Goal: Book appointment/travel/reservation

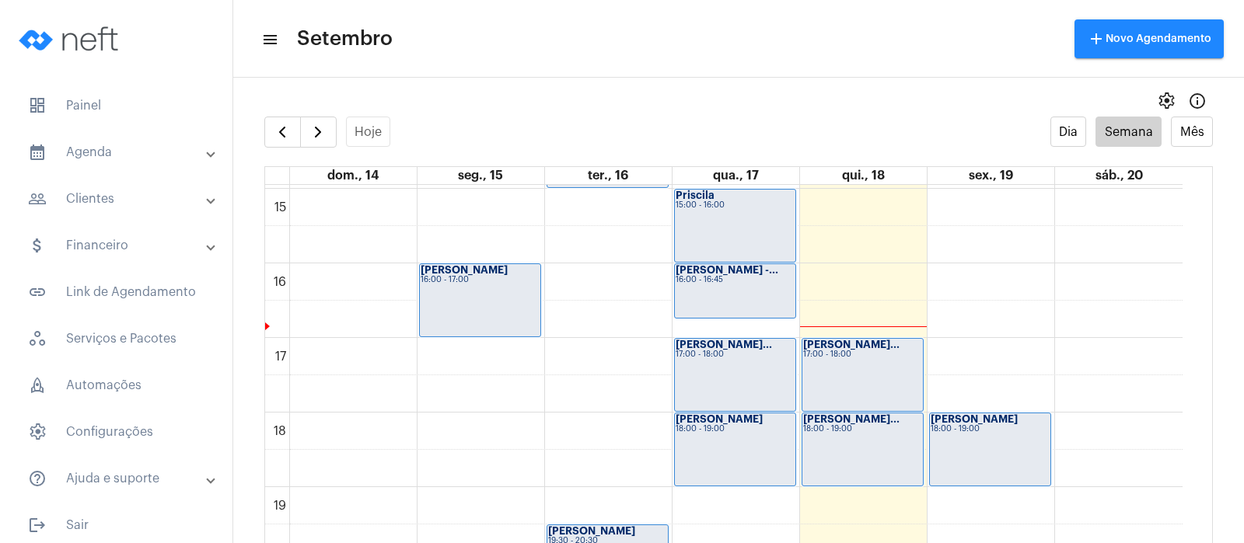
scroll to position [1119, 0]
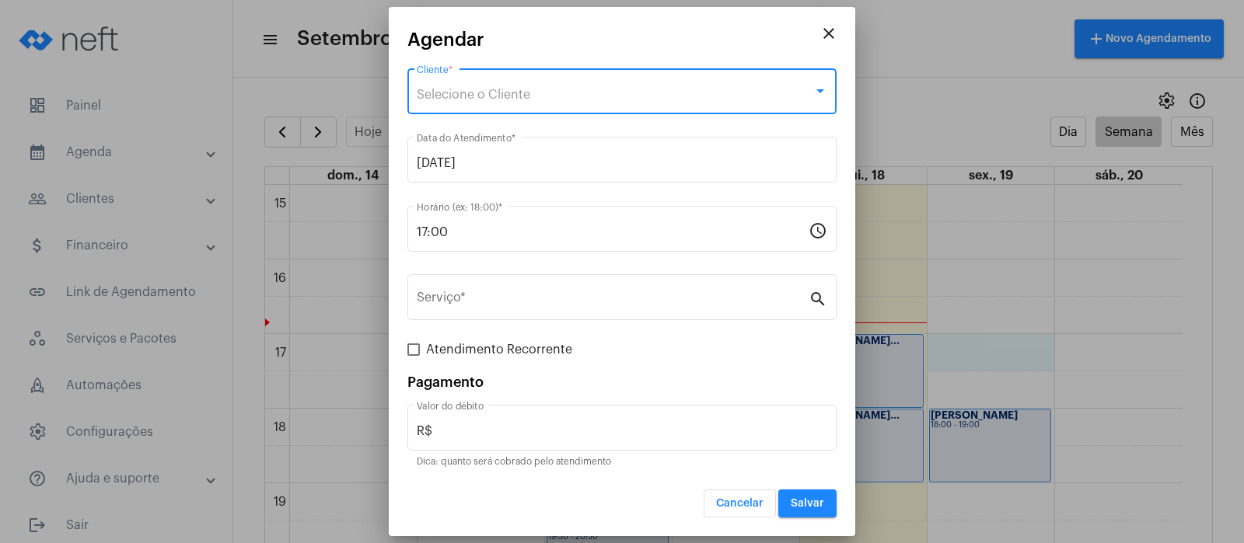
click at [620, 90] on div "Selecione o Cliente" at bounding box center [615, 95] width 396 height 14
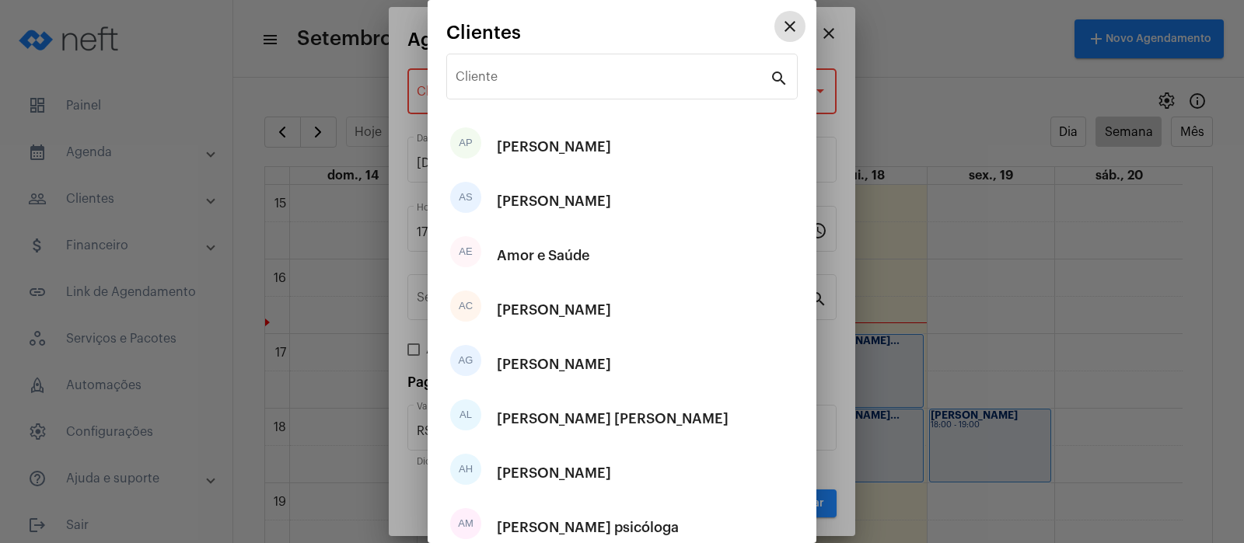
click at [620, 90] on div "Cliente" at bounding box center [613, 75] width 314 height 49
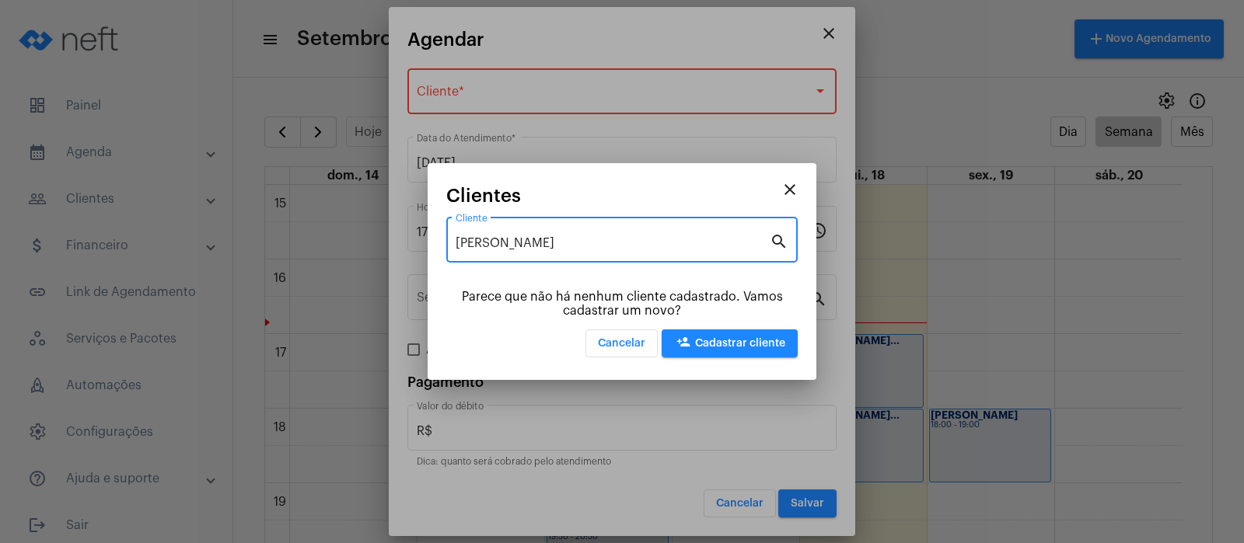
type input "[PERSON_NAME]"
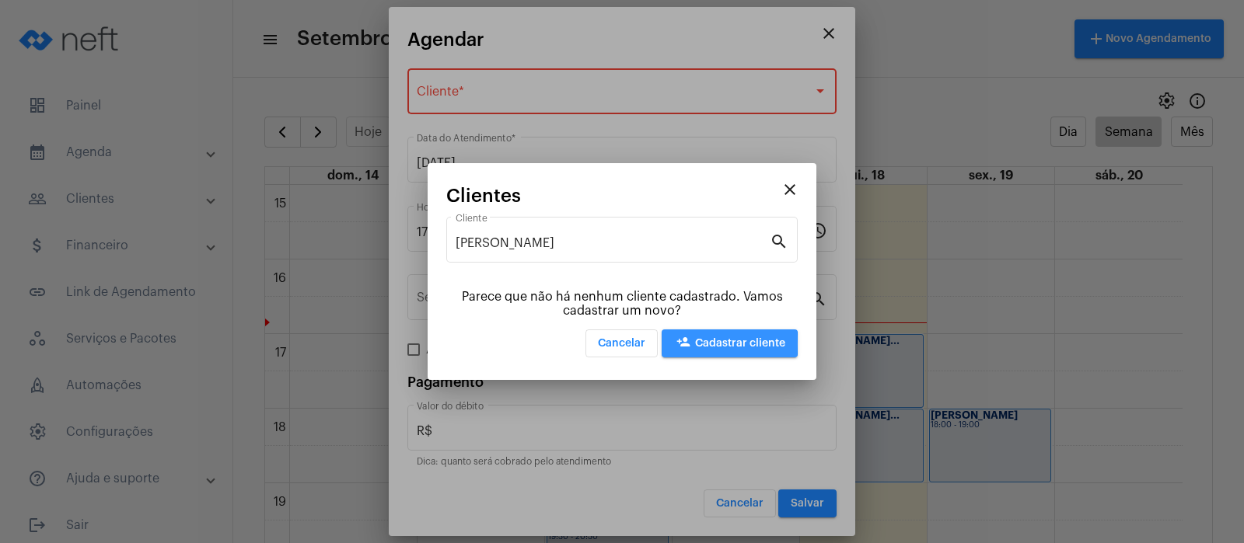
click at [693, 344] on mat-icon "person_add" at bounding box center [683, 344] width 19 height 19
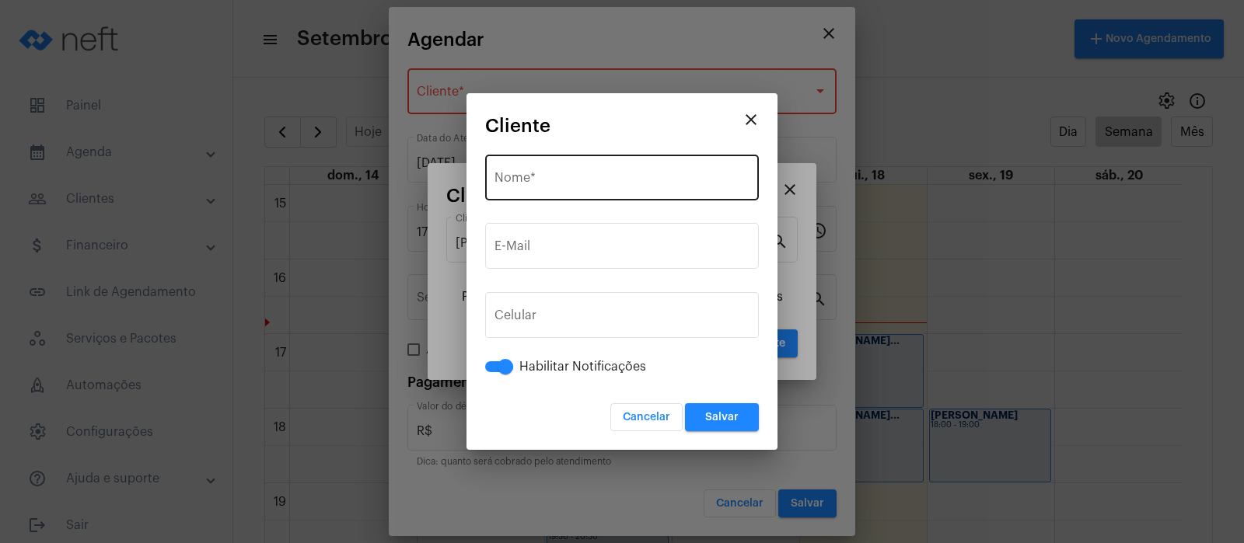
click at [665, 169] on div "Nome *" at bounding box center [621, 176] width 255 height 49
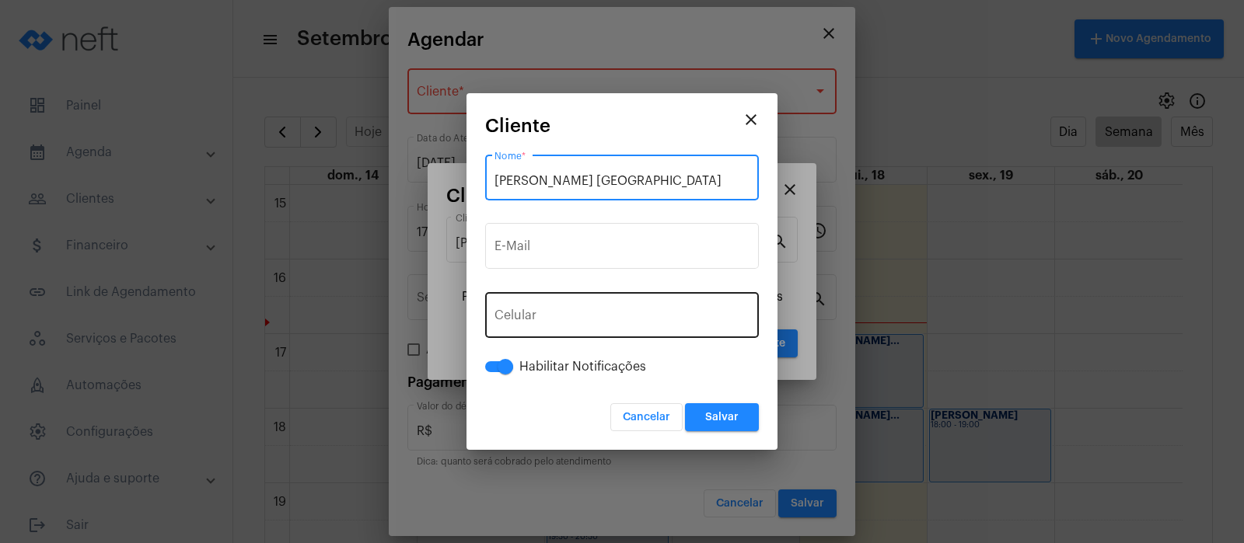
type input "[PERSON_NAME] [GEOGRAPHIC_DATA]"
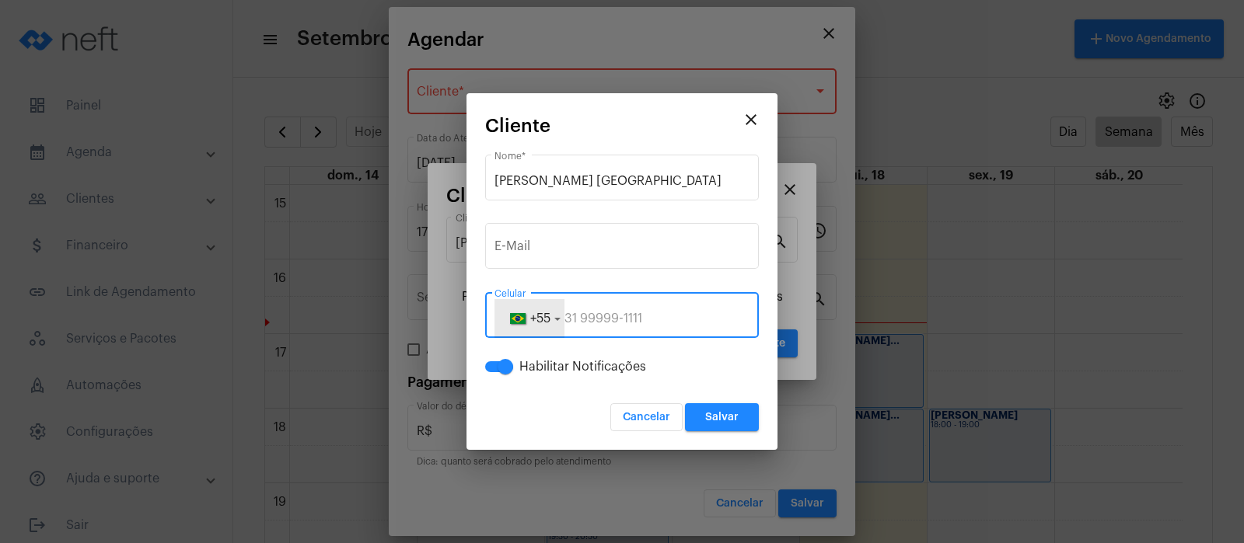
click at [532, 324] on span "+55" at bounding box center [540, 318] width 20 height 12
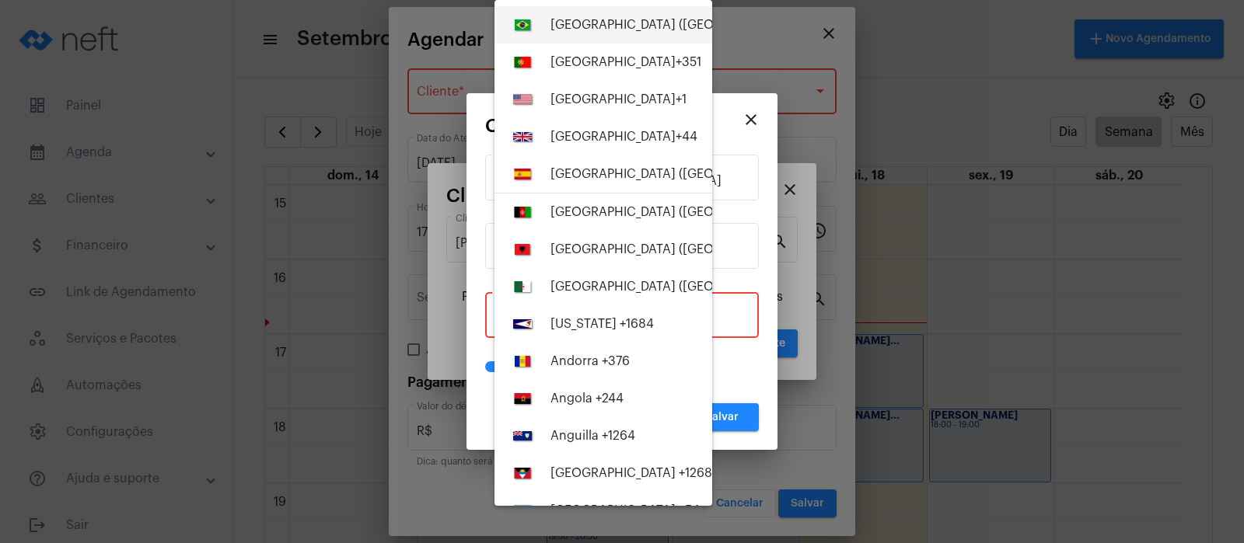
click at [599, 28] on div "[GEOGRAPHIC_DATA] ([GEOGRAPHIC_DATA]) +55" at bounding box center [690, 25] width 281 height 14
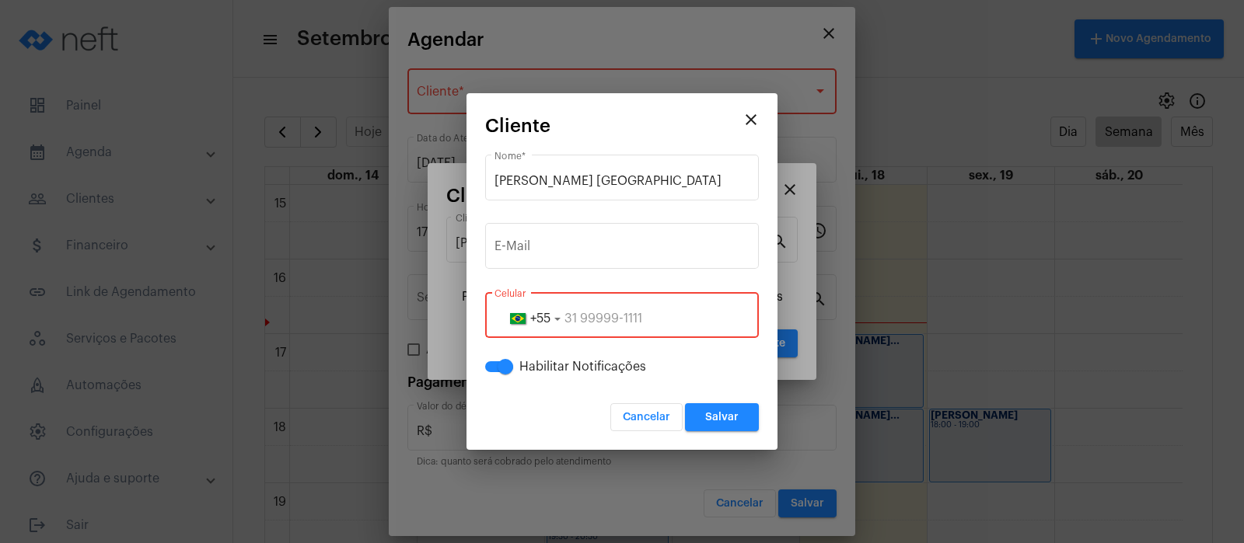
click at [578, 319] on input "tel" at bounding box center [621, 319] width 255 height 14
paste input "991763705"
click at [585, 313] on input "119991763705" at bounding box center [621, 319] width 255 height 14
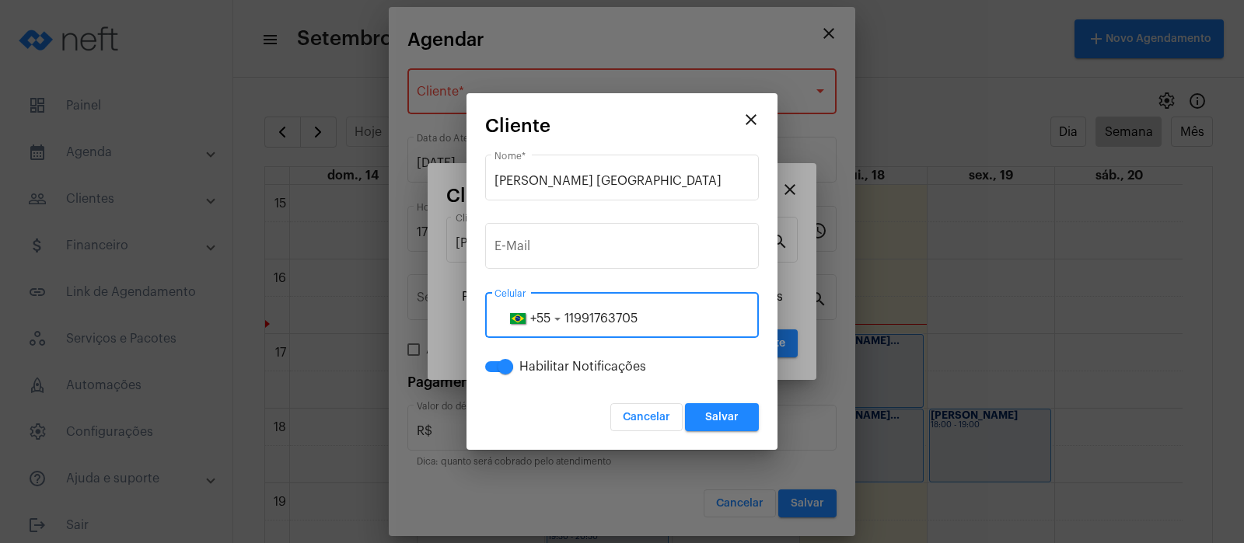
type input "11991763705"
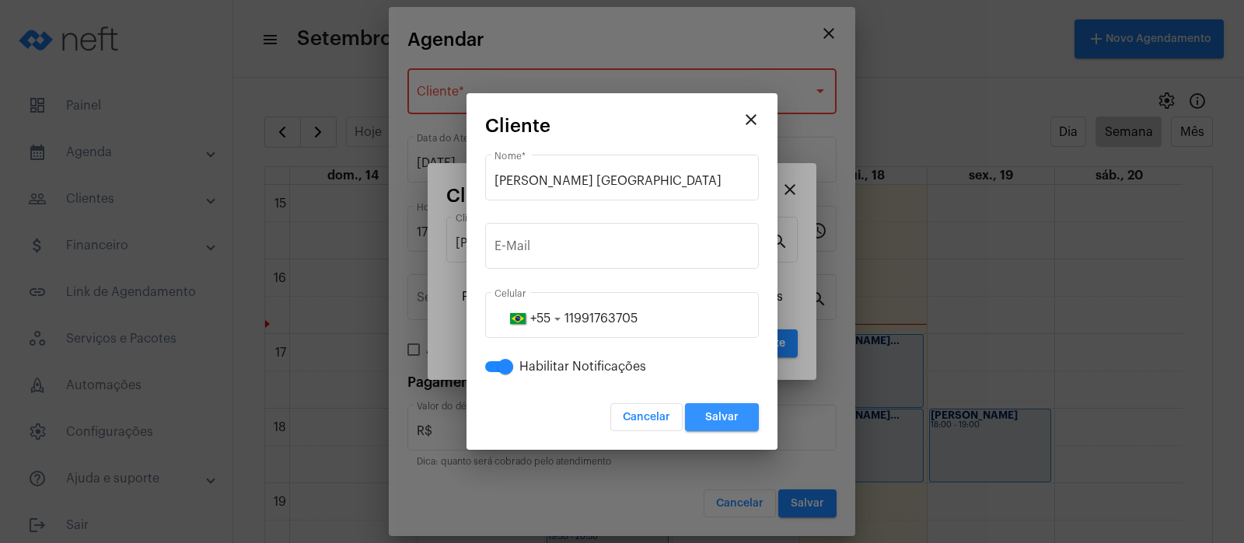
click at [731, 418] on span "Salvar" at bounding box center [721, 417] width 33 height 11
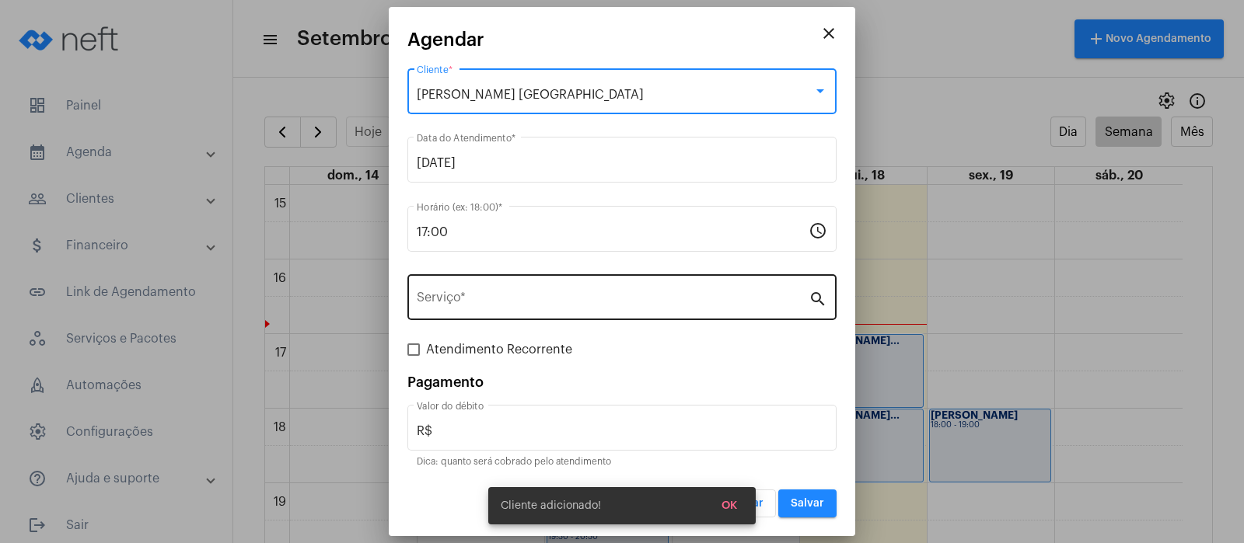
click at [668, 296] on input "Serviço *" at bounding box center [613, 301] width 392 height 14
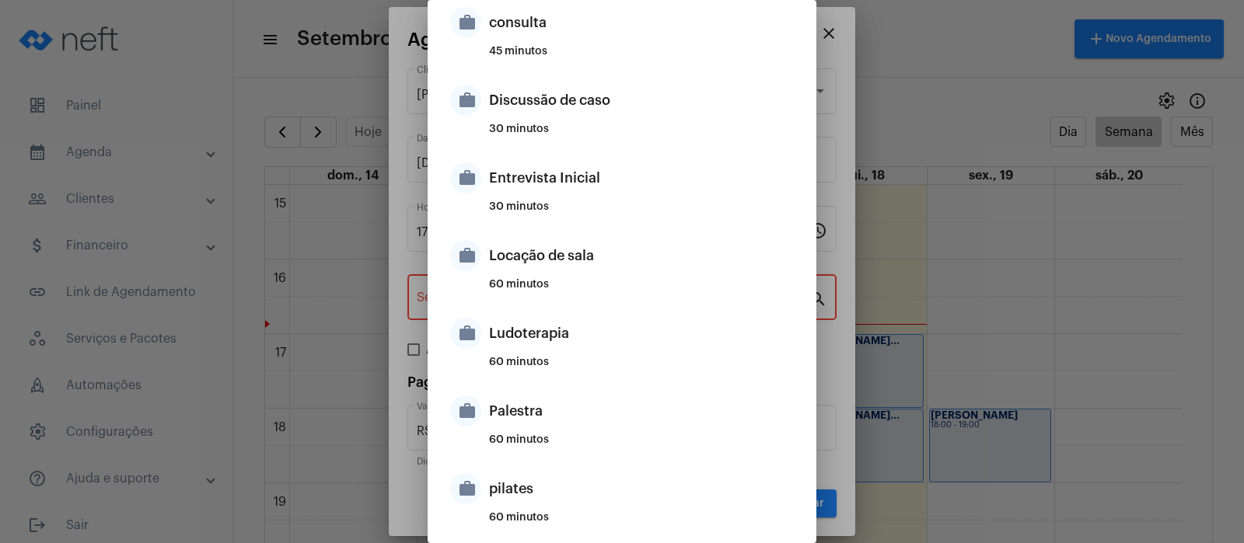
scroll to position [922, 0]
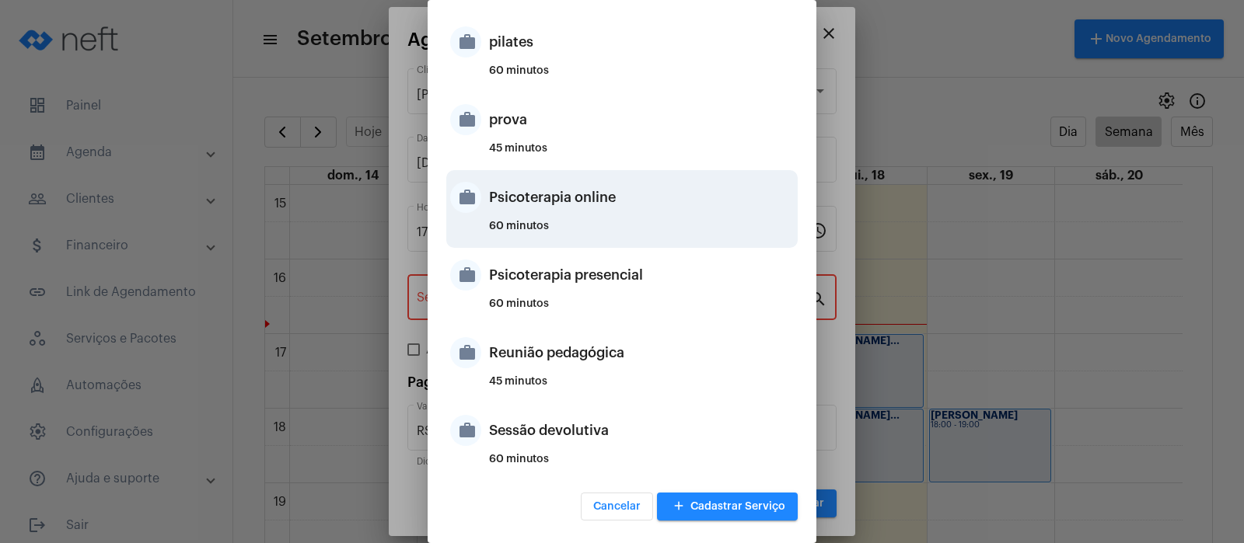
click at [593, 206] on div "Psicoterapia online" at bounding box center [641, 197] width 305 height 47
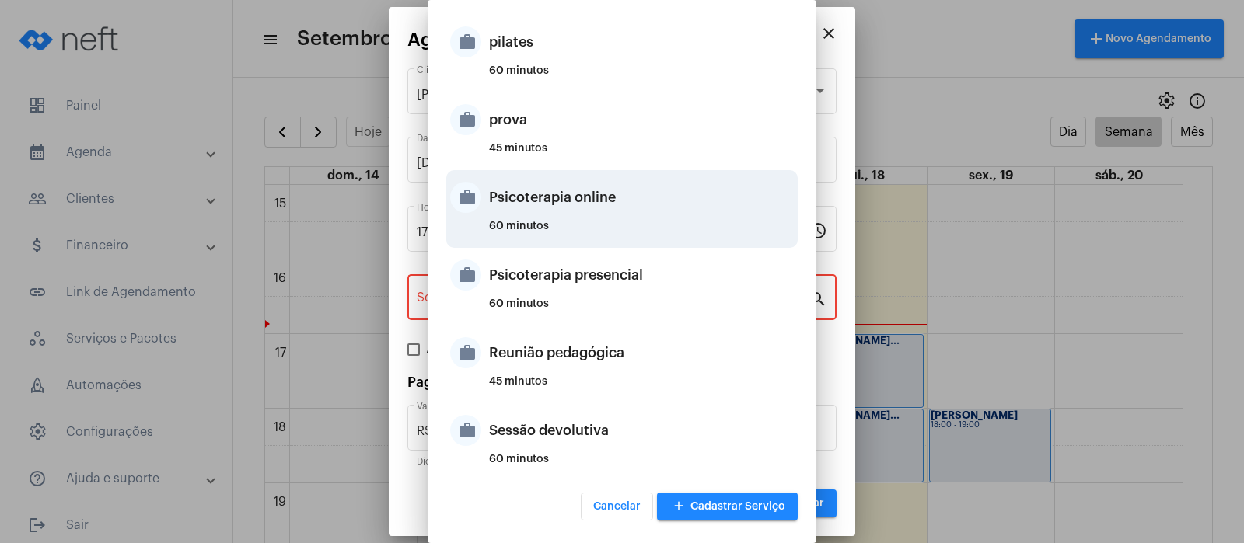
type input "Psicoterapia online"
type input "R$ 150"
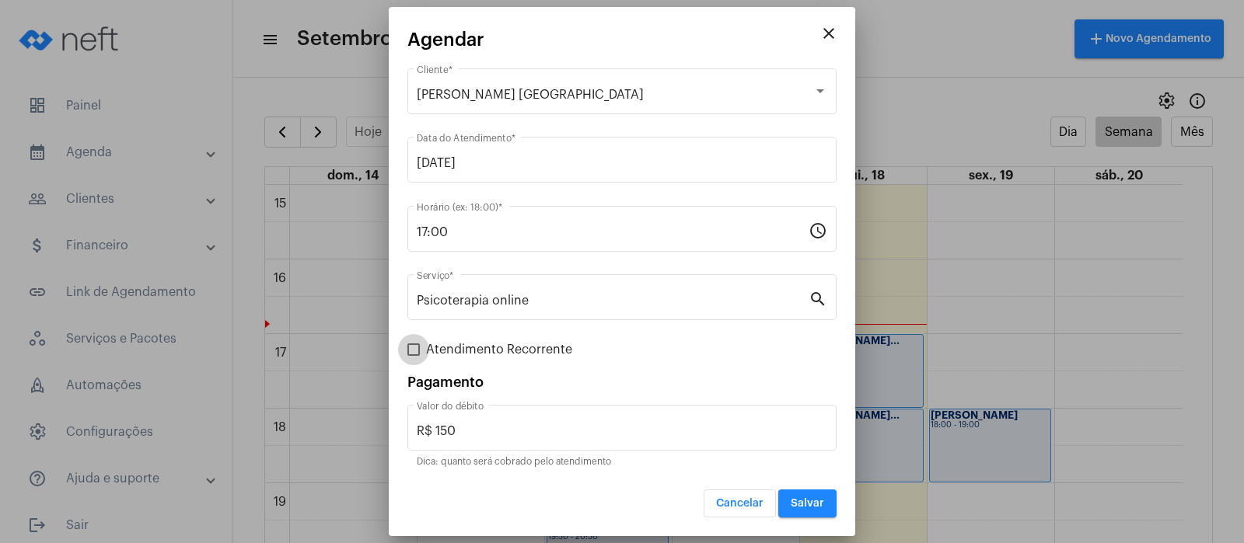
click at [417, 347] on span at bounding box center [413, 350] width 12 height 12
click at [414, 356] on input "Atendimento Recorrente" at bounding box center [413, 356] width 1 height 1
checkbox input "true"
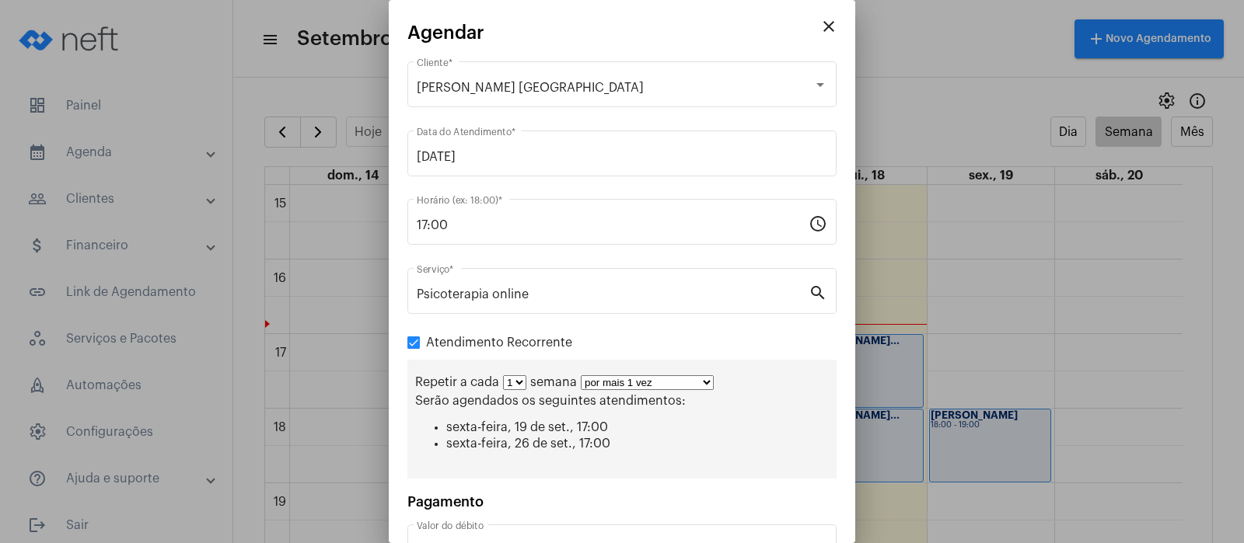
click at [707, 378] on select "por mais 1 vez por mais 2 vezes por mais 3 vezes por mais 4 vezes por mais 5 ve…" at bounding box center [647, 382] width 133 height 15
select select "9: 10"
click at [581, 375] on select "por mais 1 vez por mais 2 vezes por mais 3 vezes por mais 4 vezes por mais 5 ve…" at bounding box center [647, 382] width 133 height 15
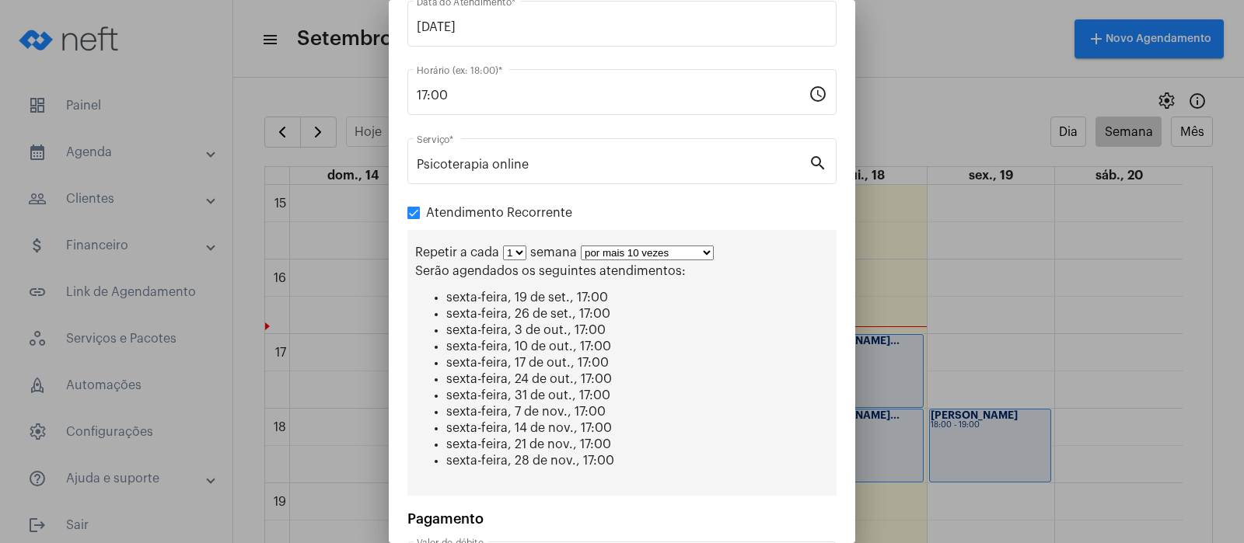
scroll to position [260, 0]
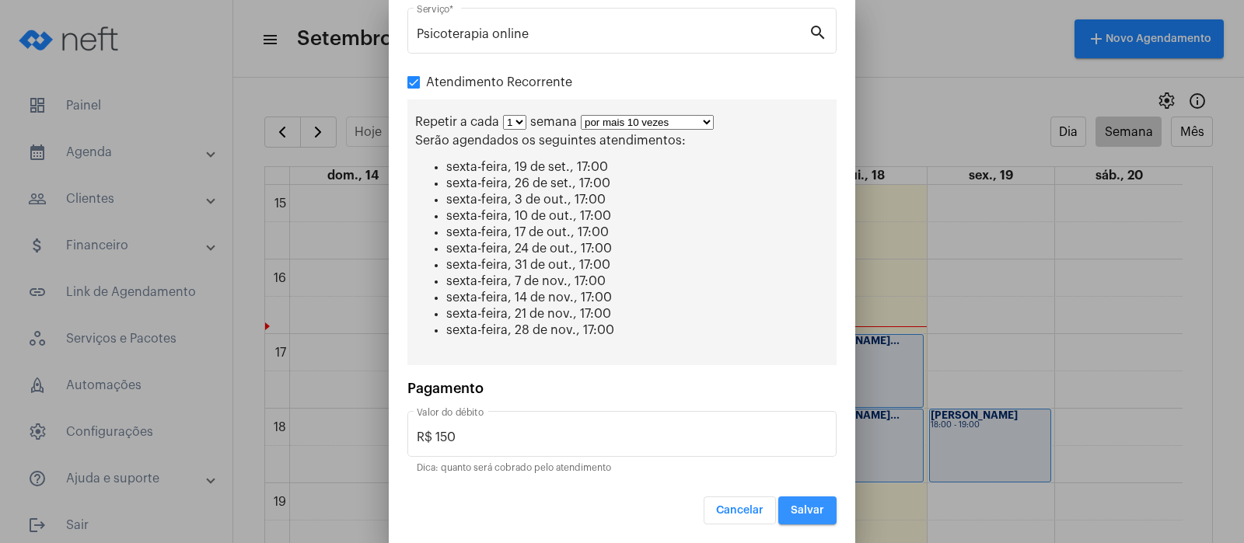
click at [791, 506] on span "Salvar" at bounding box center [807, 510] width 33 height 11
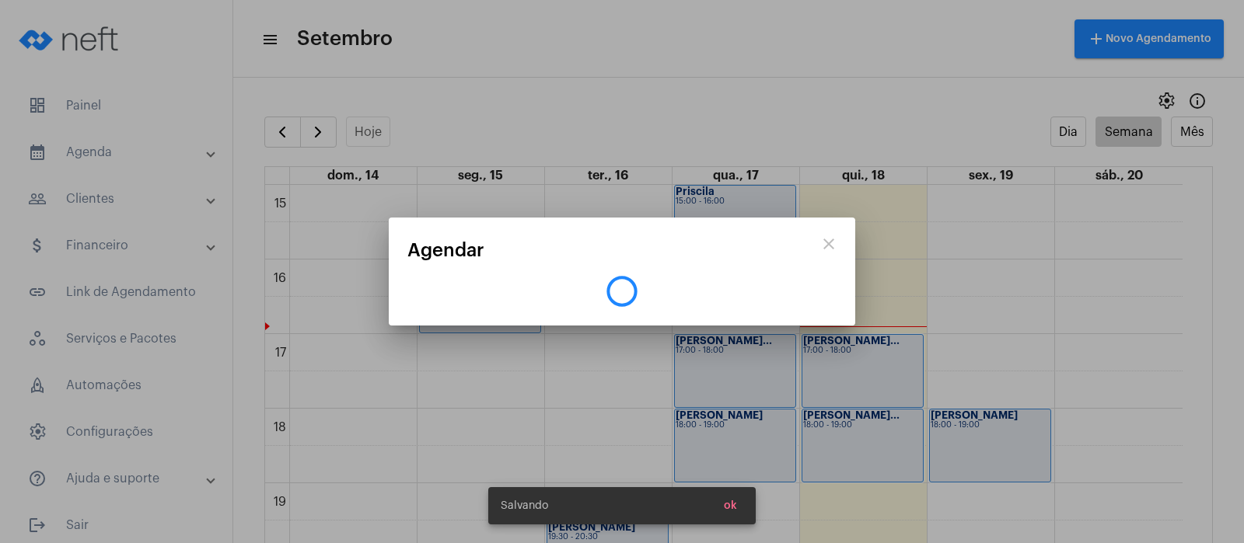
scroll to position [0, 0]
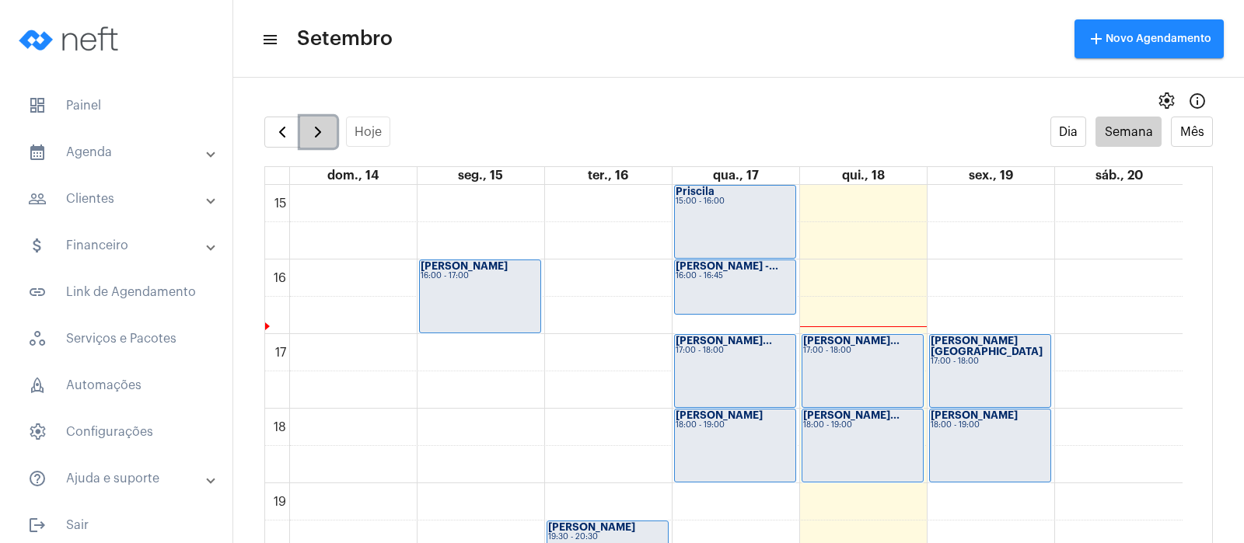
click at [323, 132] on span "button" at bounding box center [318, 132] width 19 height 19
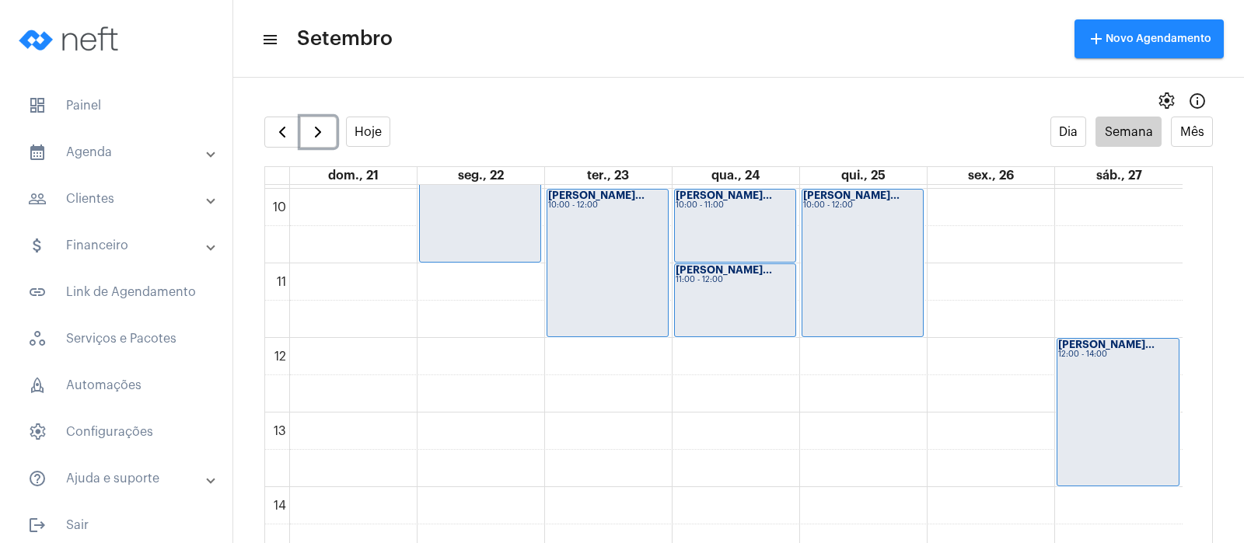
scroll to position [746, 0]
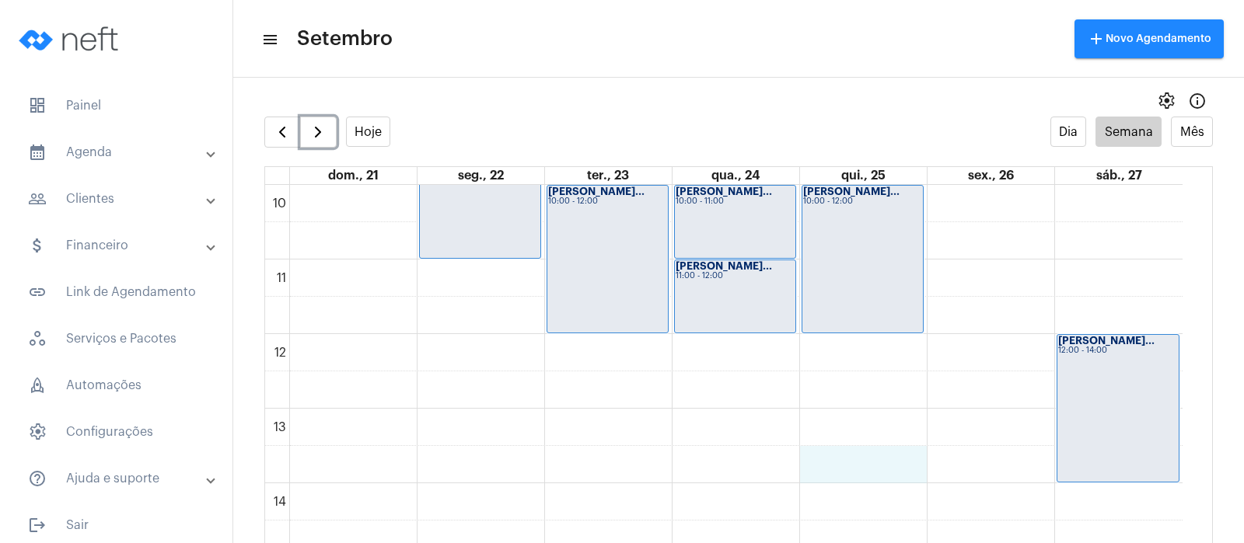
click at [910, 463] on div "00 01 02 03 04 05 06 07 08 09 10 11 12 13 14 15 16 17 18 19 20 21 22 23 [PERSON…" at bounding box center [723, 334] width 917 height 1791
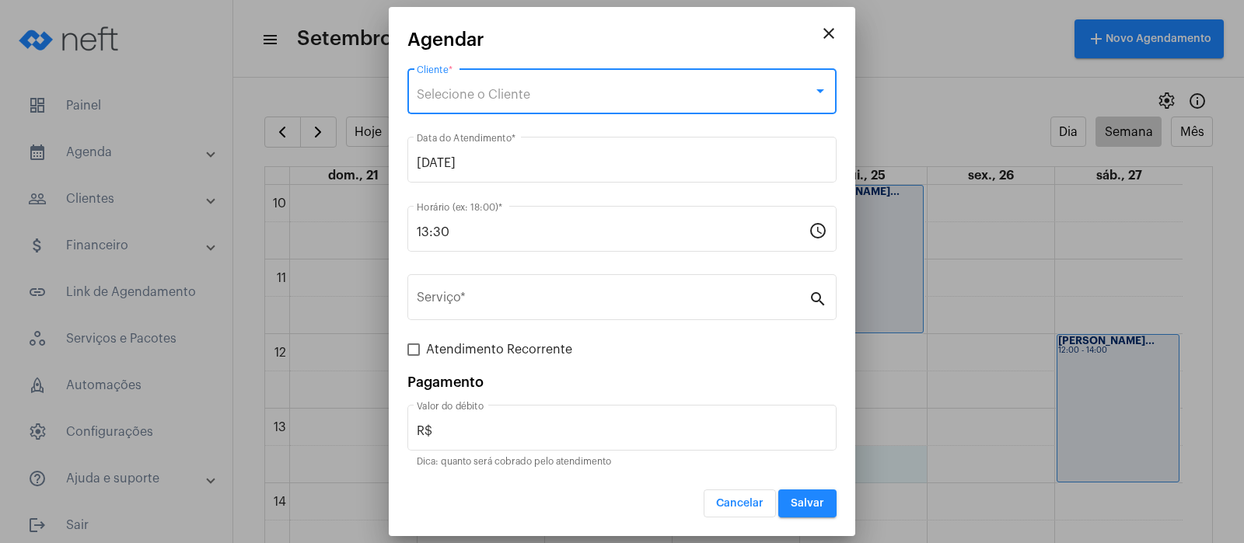
click at [638, 88] on div "Selecione o Cliente" at bounding box center [615, 95] width 396 height 14
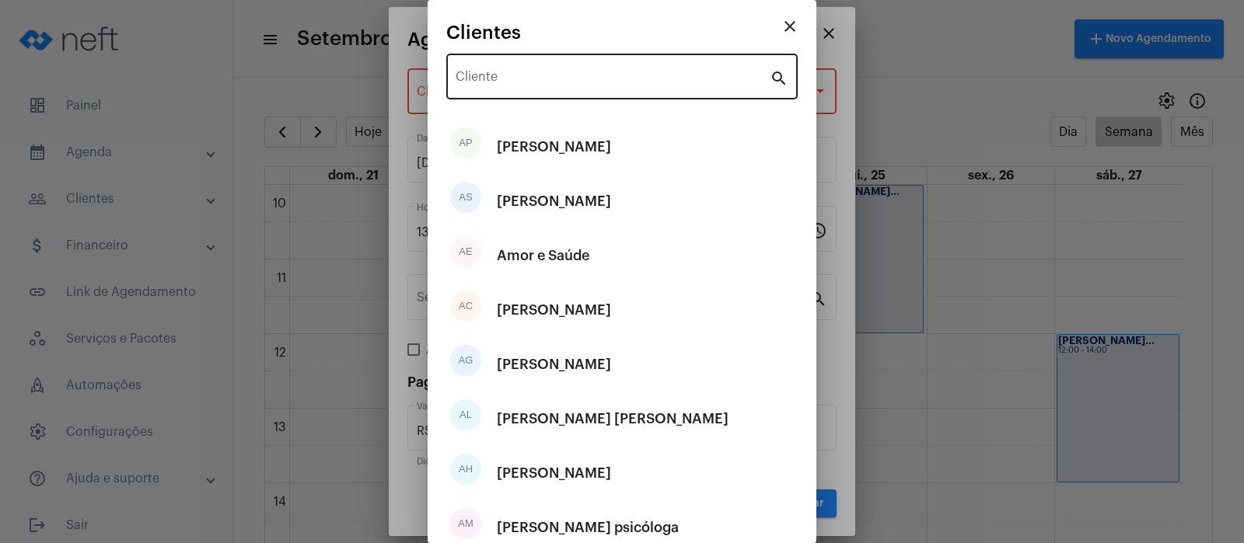
click at [638, 88] on div "Cliente" at bounding box center [613, 75] width 314 height 49
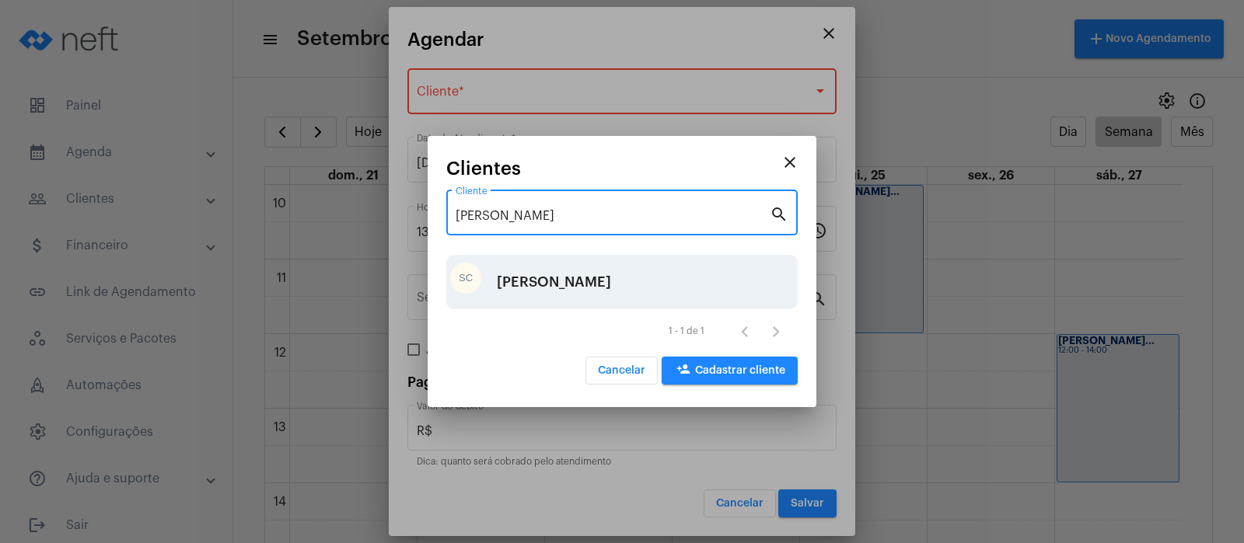
type input "[PERSON_NAME]"
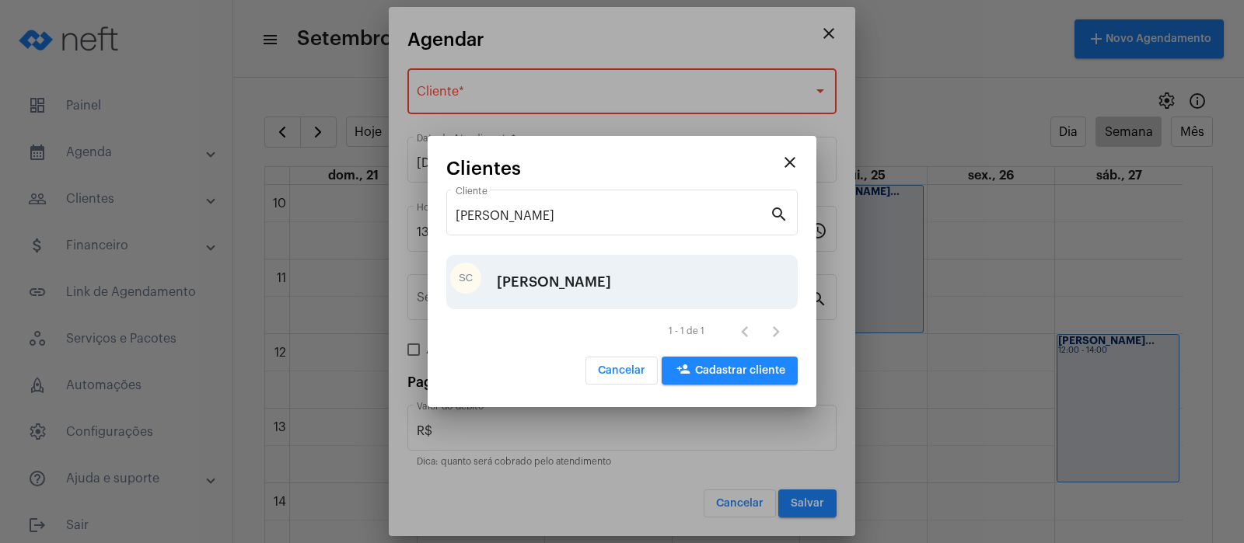
click at [536, 283] on div "[PERSON_NAME]" at bounding box center [554, 282] width 114 height 47
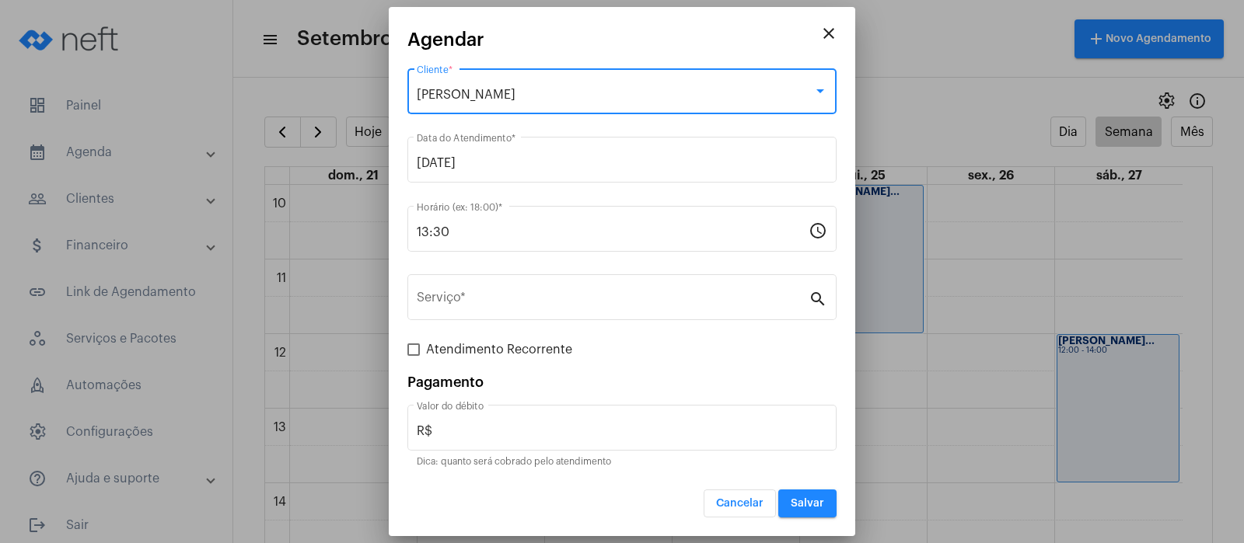
click at [536, 283] on div "Serviço *" at bounding box center [613, 295] width 392 height 49
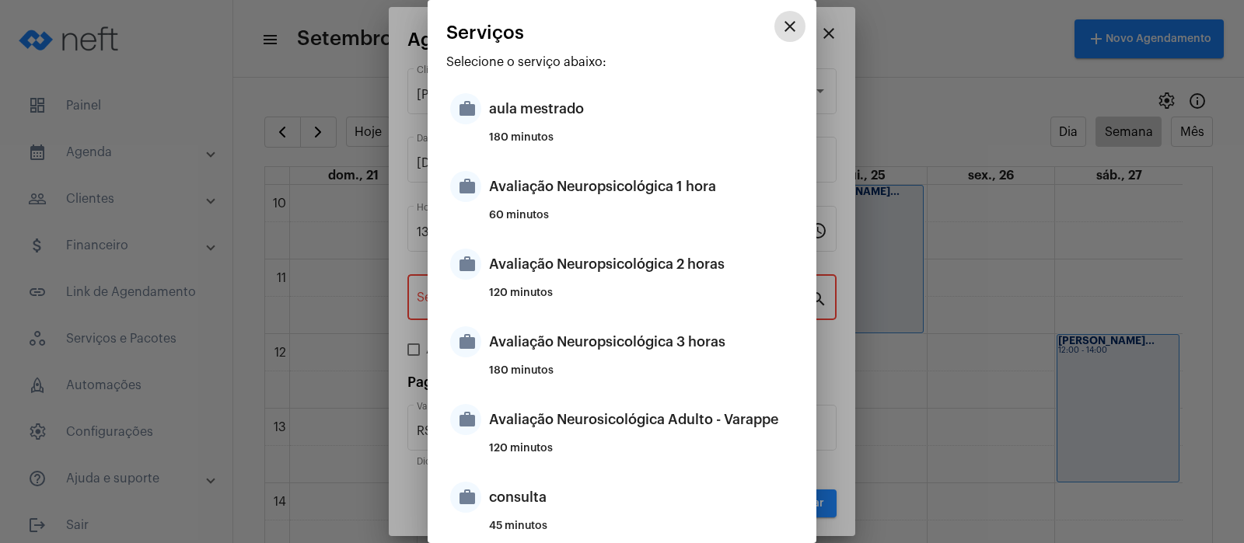
scroll to position [475, 0]
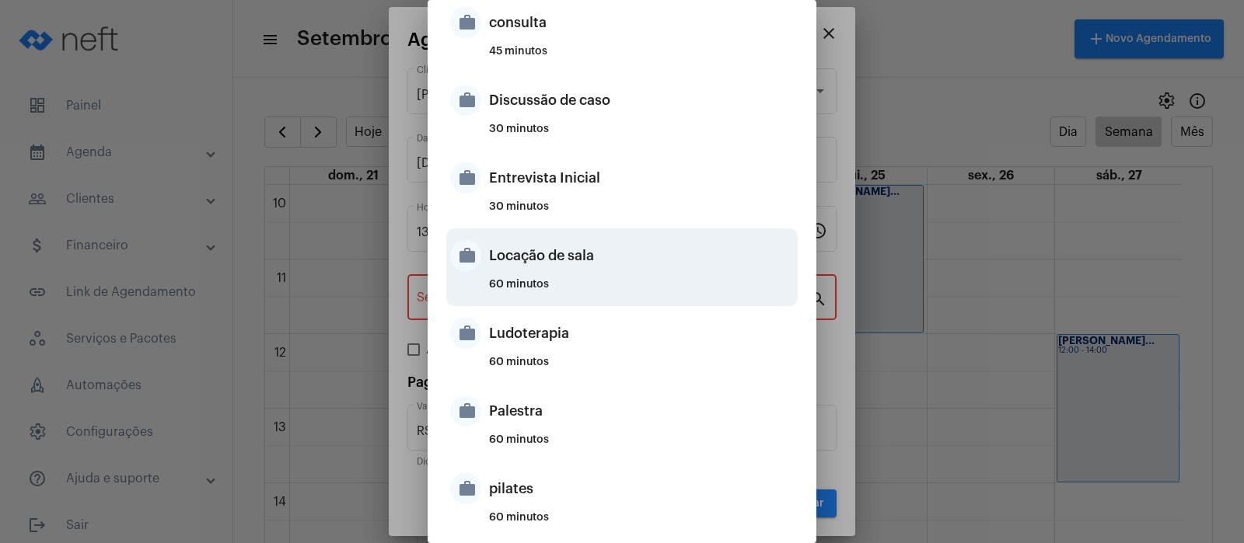
click at [484, 267] on div "work Locação de sala 60 minutos" at bounding box center [621, 268] width 351 height 78
type input "Locação de sala"
type input "R$ 40"
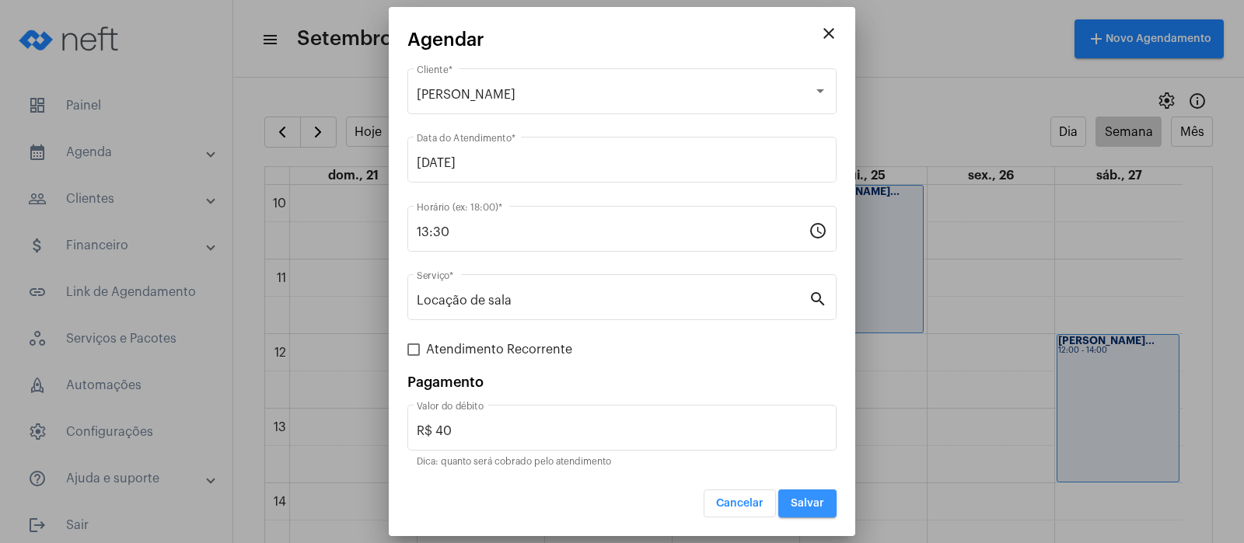
click at [817, 496] on button "Salvar" at bounding box center [807, 504] width 58 height 28
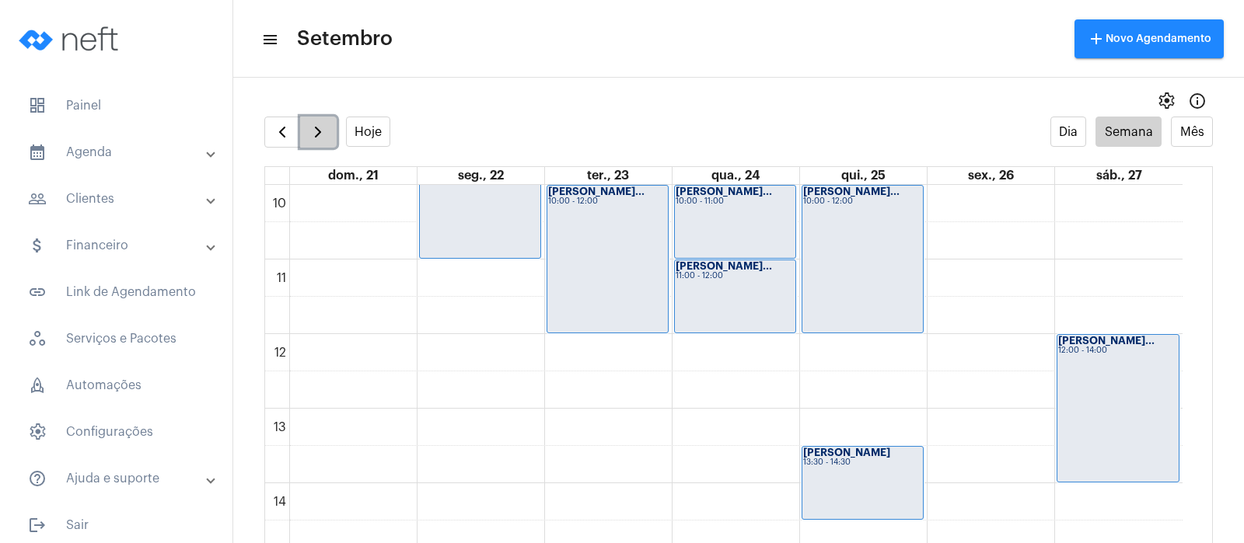
click at [309, 130] on span "button" at bounding box center [318, 132] width 19 height 19
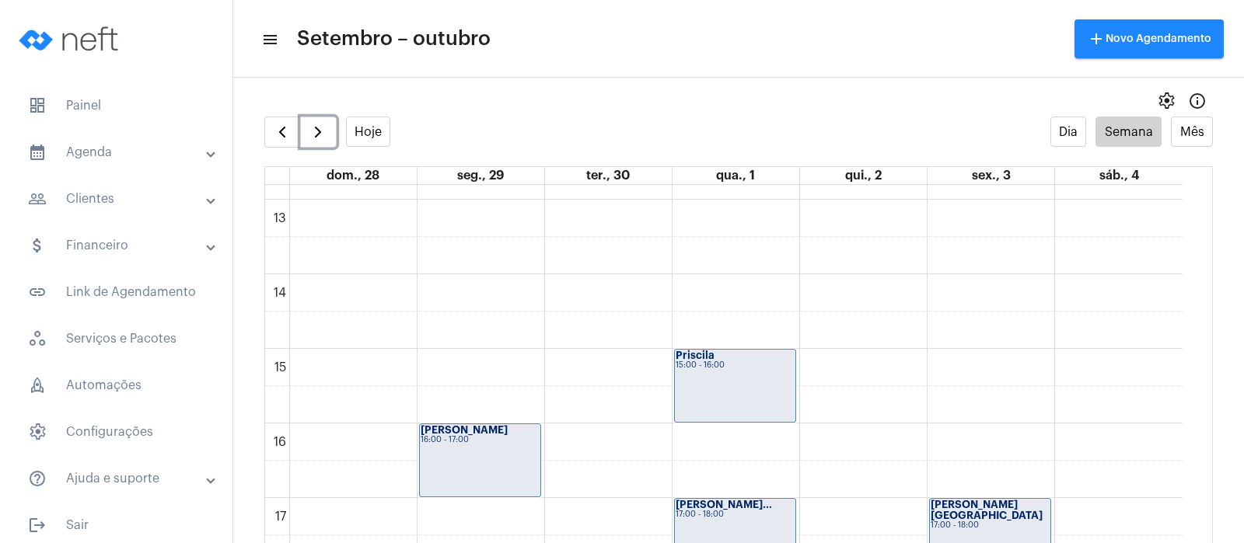
scroll to position [951, 0]
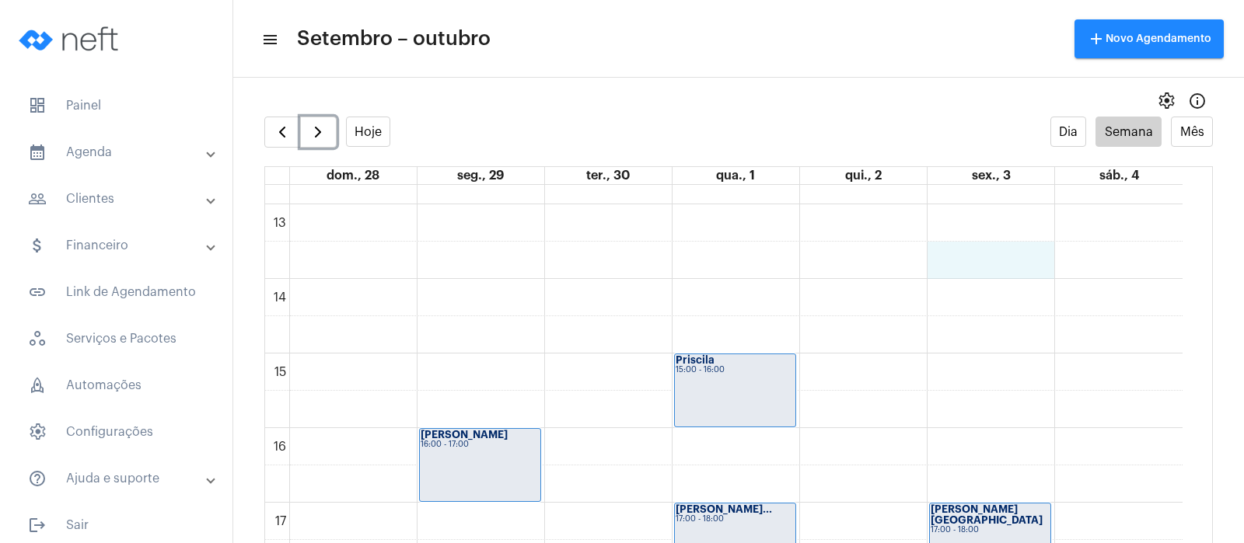
click at [983, 259] on div "00 01 02 03 04 05 06 07 08 09 10 11 12 13 14 15 16 17 18 19 20 21 22 23 [PERSON…" at bounding box center [723, 129] width 917 height 1791
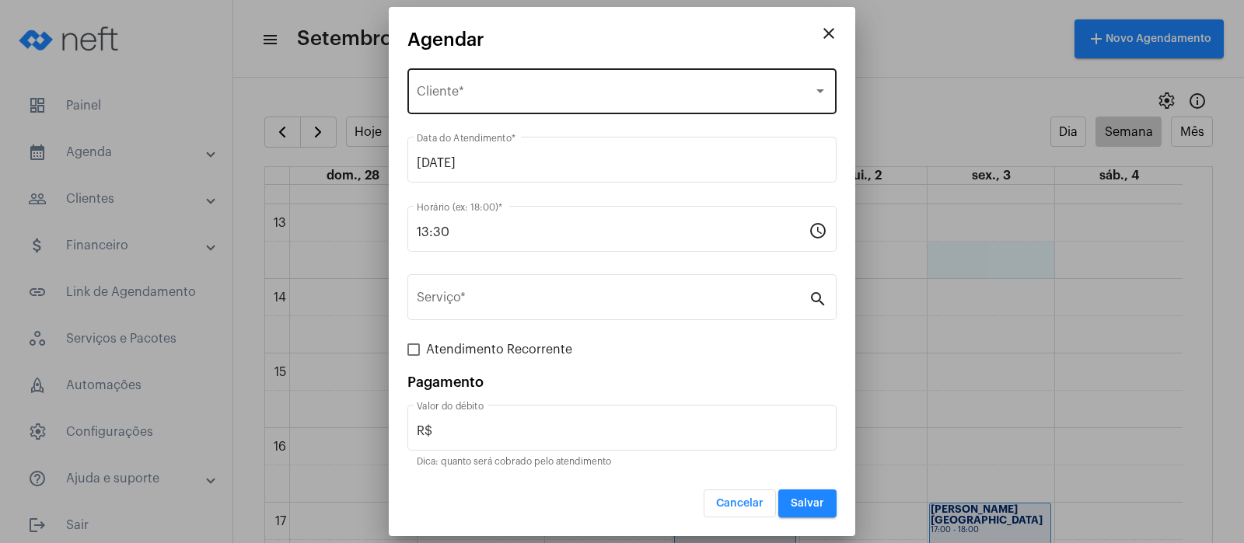
click at [603, 104] on div "Selecione o Cliente Cliente *" at bounding box center [622, 89] width 410 height 49
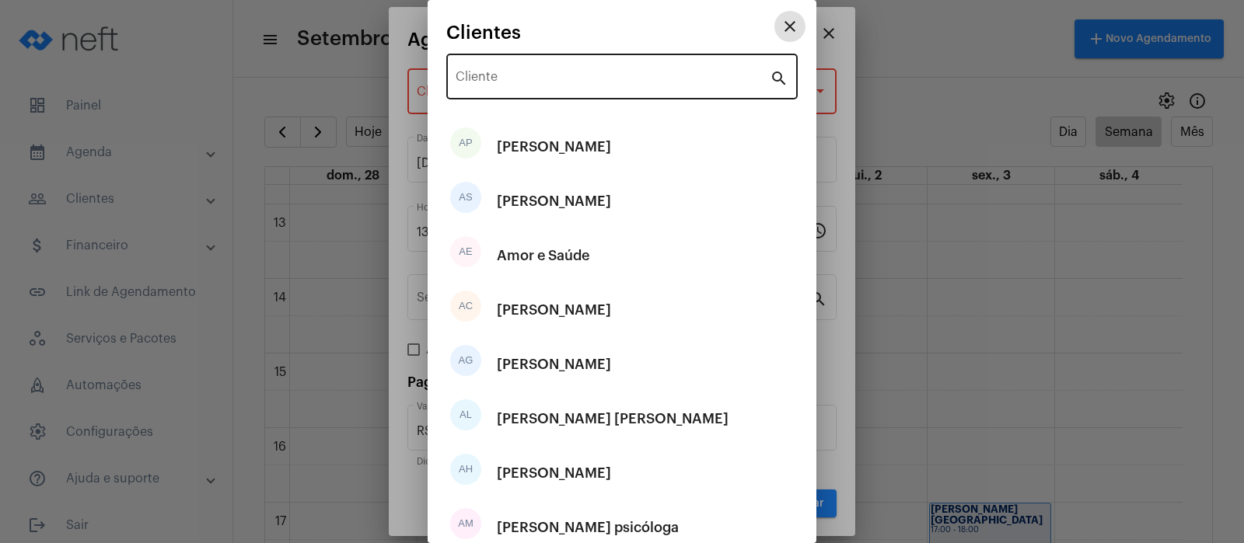
click at [591, 67] on div "Cliente" at bounding box center [613, 75] width 314 height 49
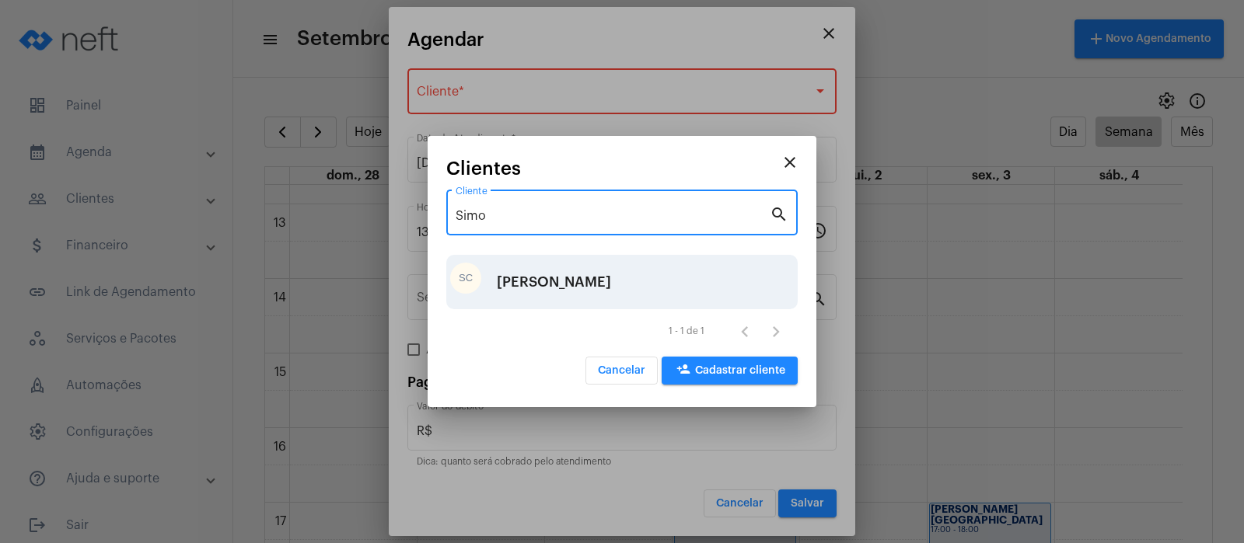
type input "Simo"
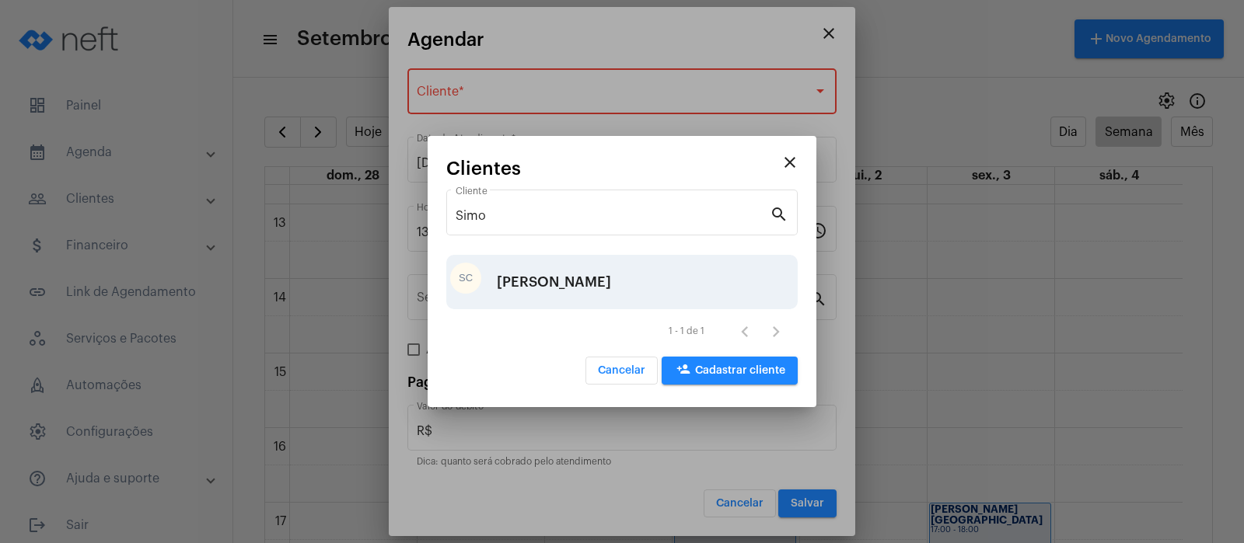
click at [511, 282] on div "[PERSON_NAME]" at bounding box center [554, 282] width 114 height 47
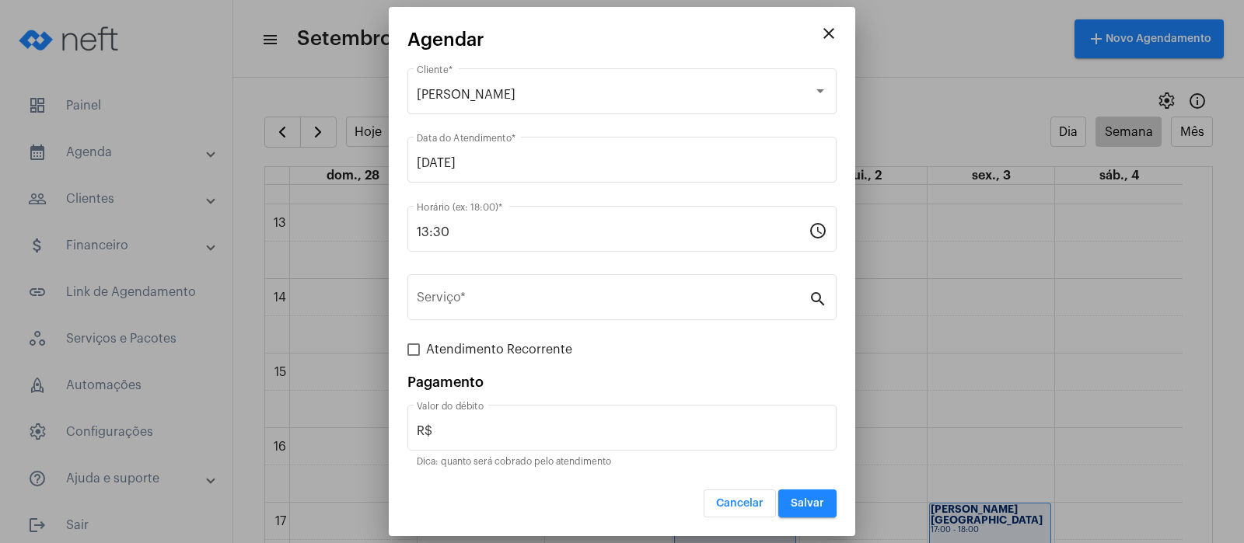
click at [511, 282] on div "Serviço *" at bounding box center [613, 295] width 392 height 49
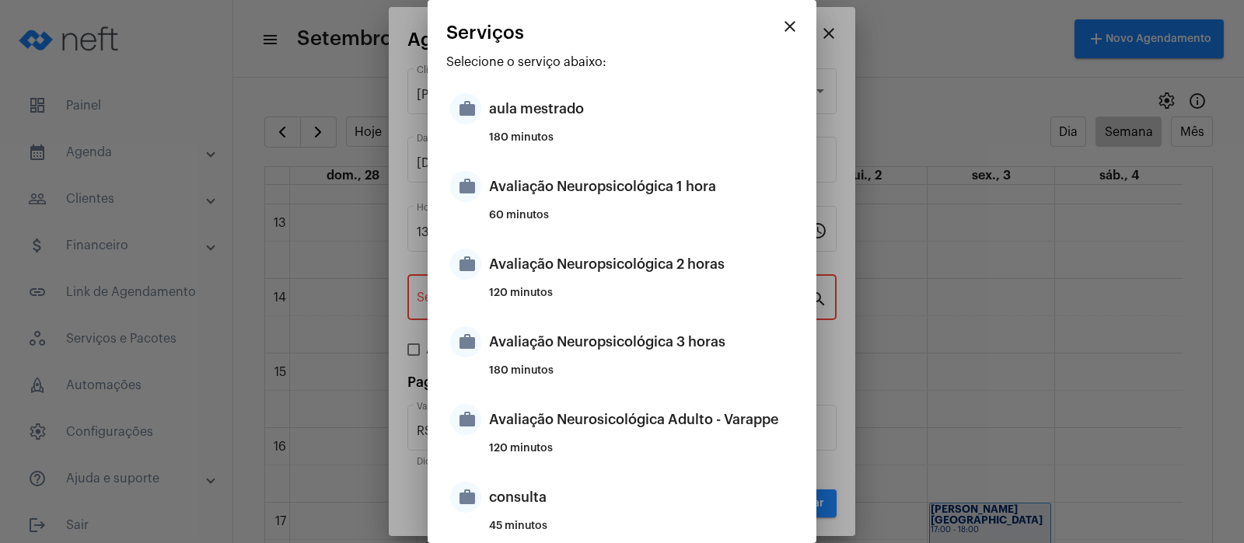
scroll to position [475, 0]
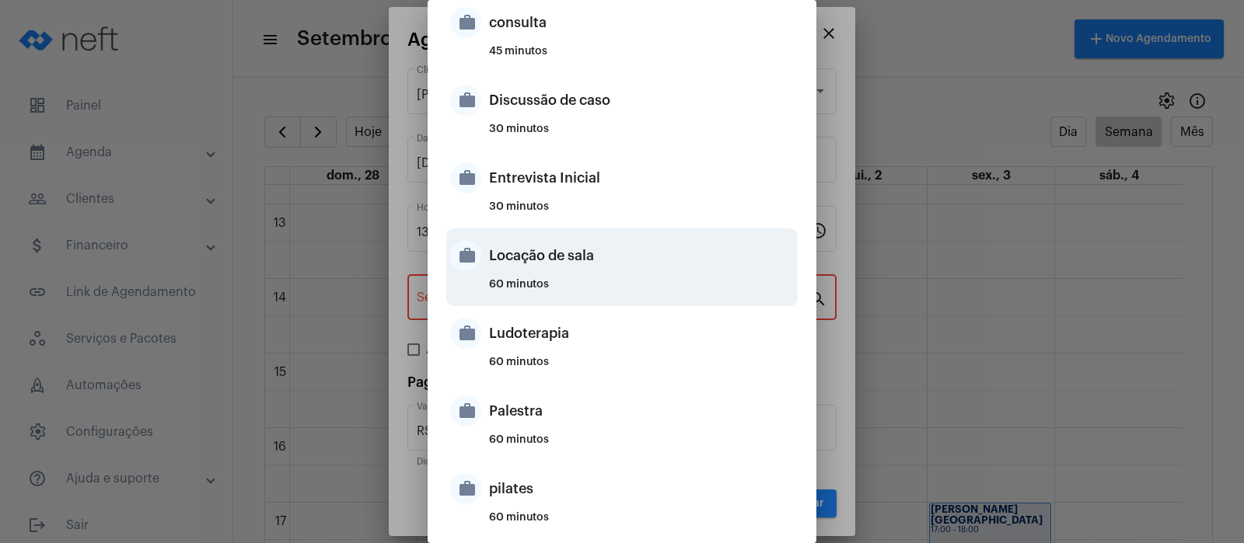
click at [541, 259] on div "Locação de sala" at bounding box center [641, 255] width 305 height 47
type input "Locação de sala"
type input "R$ 40"
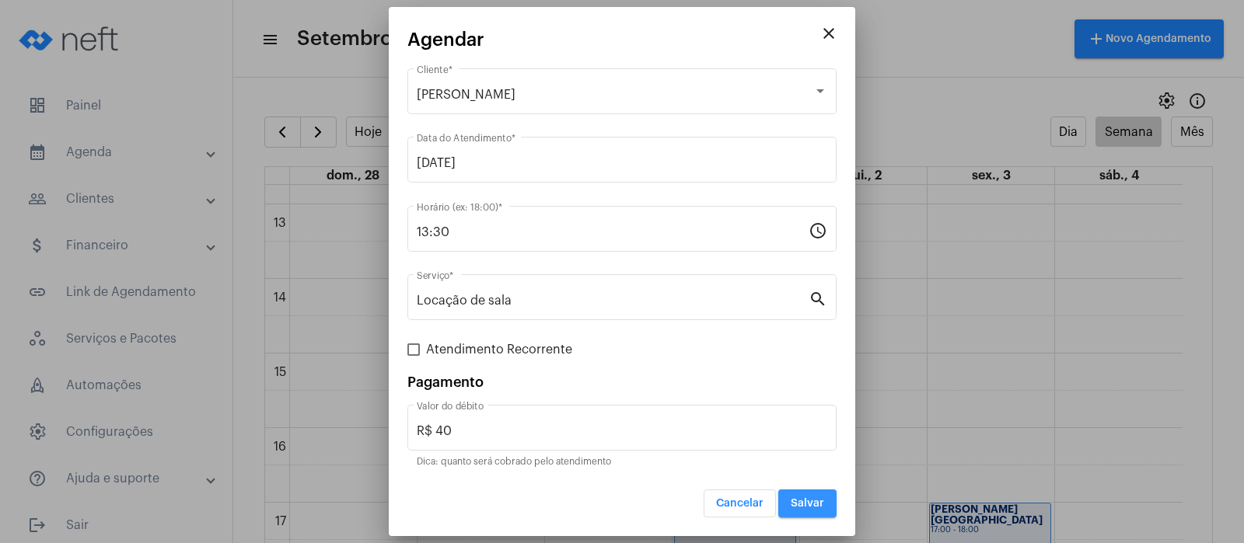
click at [819, 500] on span "Salvar" at bounding box center [807, 503] width 33 height 11
